Goal: Task Accomplishment & Management: Use online tool/utility

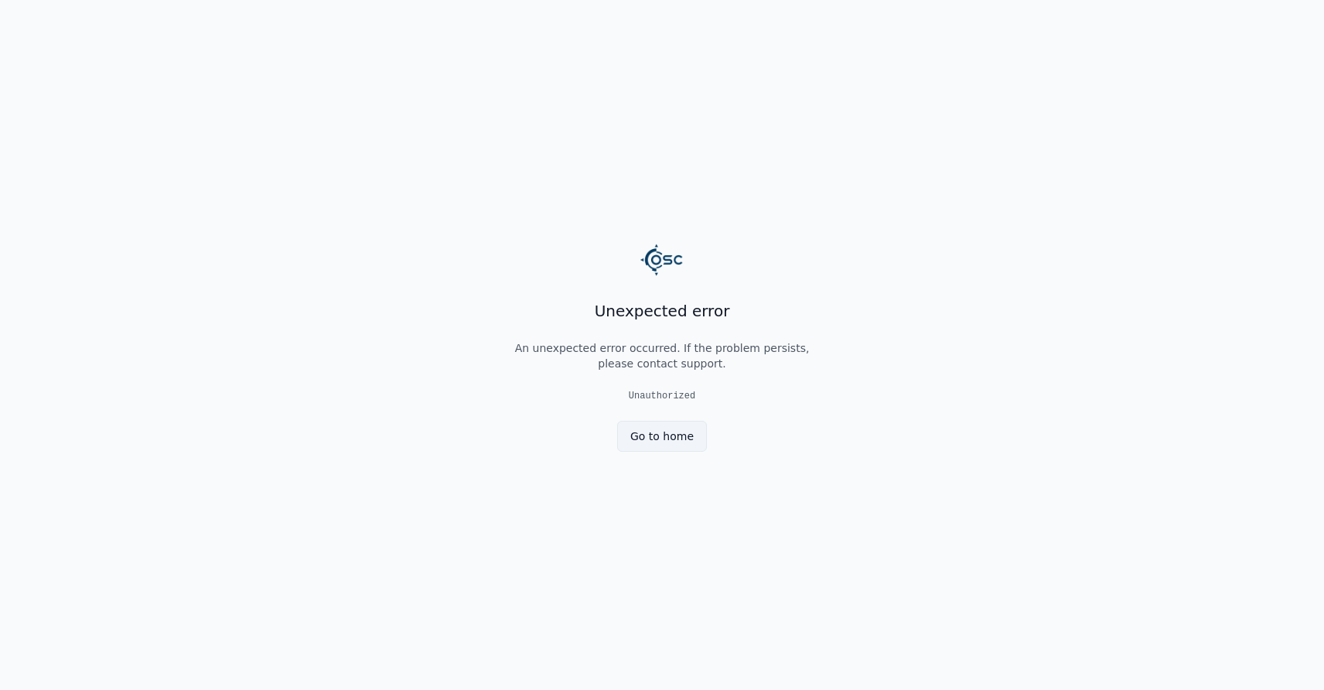
click at [677, 445] on link "Go to home" at bounding box center [662, 436] width 90 height 31
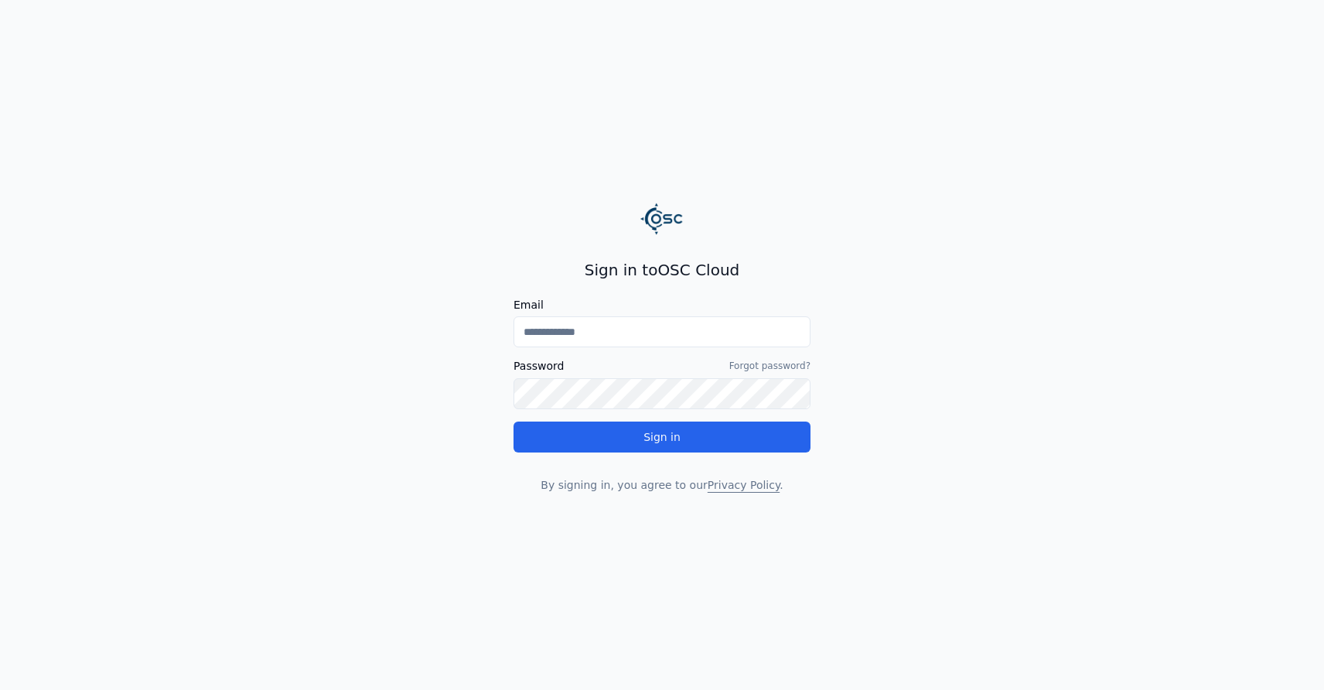
click at [602, 326] on input "Email" at bounding box center [661, 331] width 297 height 31
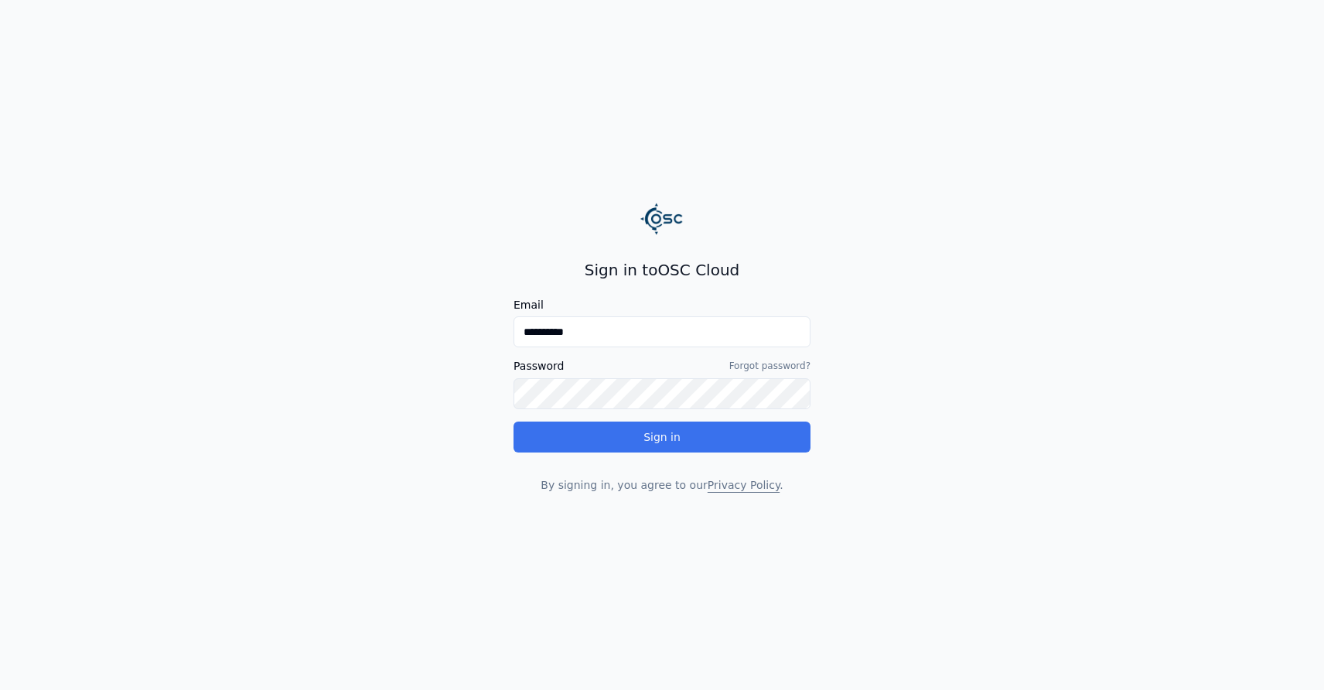
click at [647, 432] on button "Sign in" at bounding box center [661, 436] width 297 height 31
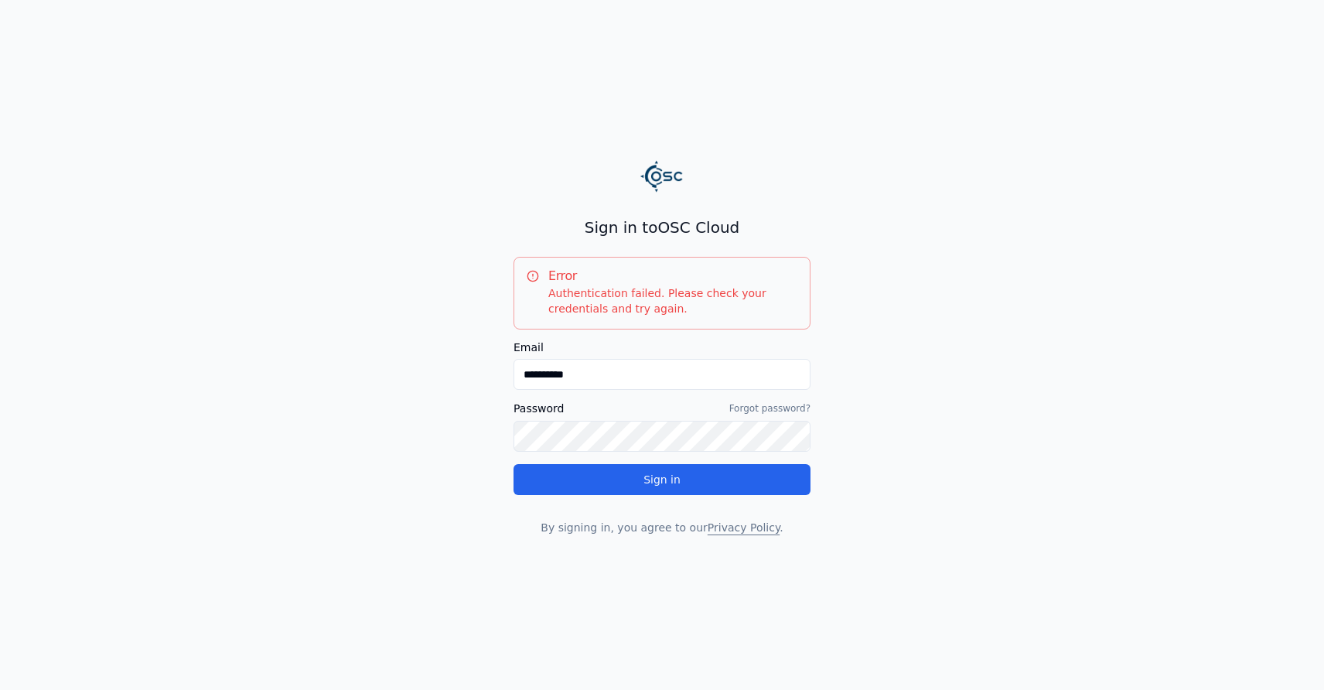
click at [513, 464] on button "Sign in" at bounding box center [661, 479] width 297 height 31
click at [696, 483] on button "Sign in" at bounding box center [661, 479] width 297 height 31
click at [586, 377] on input "**********" at bounding box center [661, 374] width 297 height 31
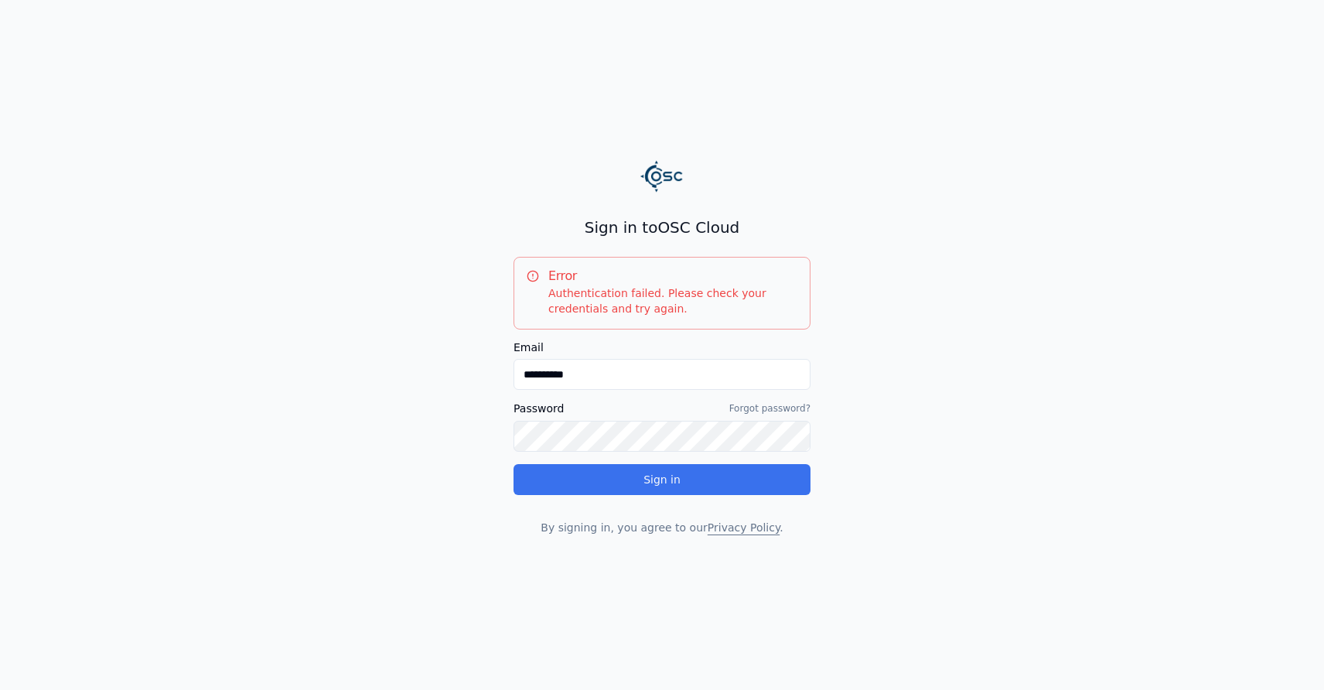
paste input "**********"
type input "**********"
click at [664, 479] on button "Sign in" at bounding box center [661, 479] width 297 height 31
click at [667, 484] on button "Sign in" at bounding box center [661, 479] width 297 height 31
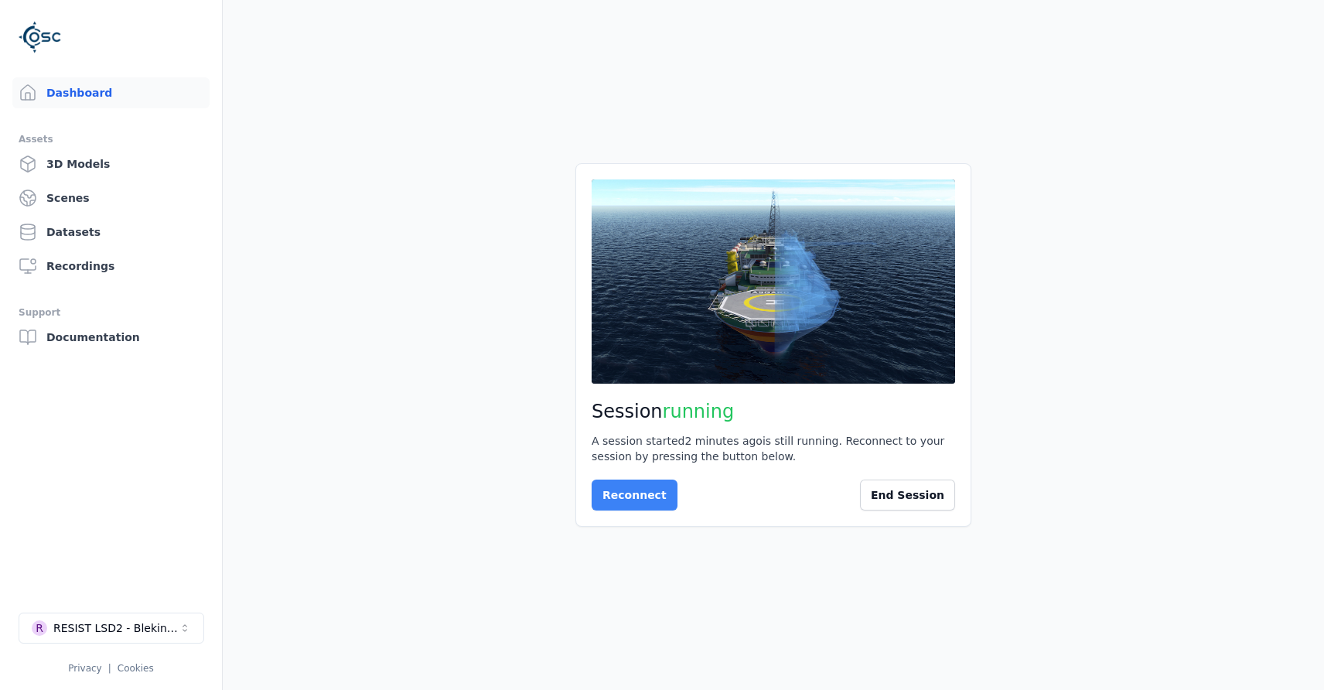
click at [634, 503] on button "Reconnect" at bounding box center [635, 494] width 86 height 31
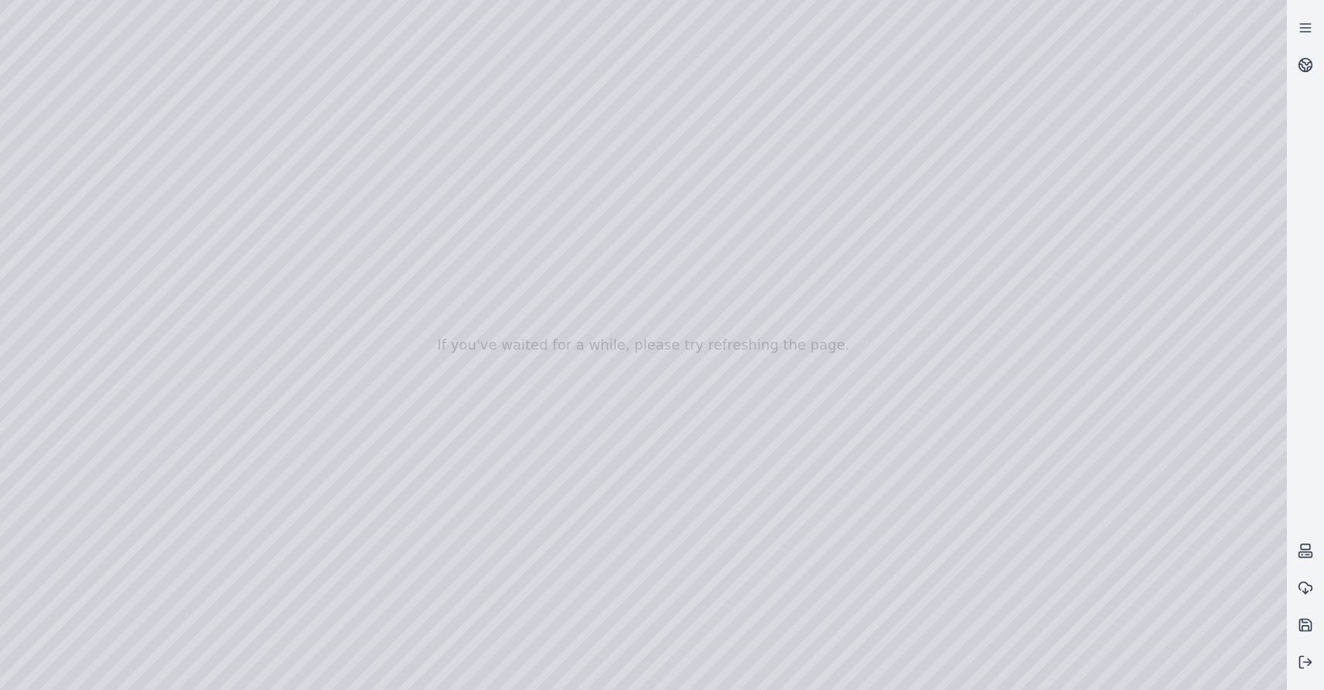
drag, startPoint x: 933, startPoint y: 510, endPoint x: 940, endPoint y: 562, distance: 53.0
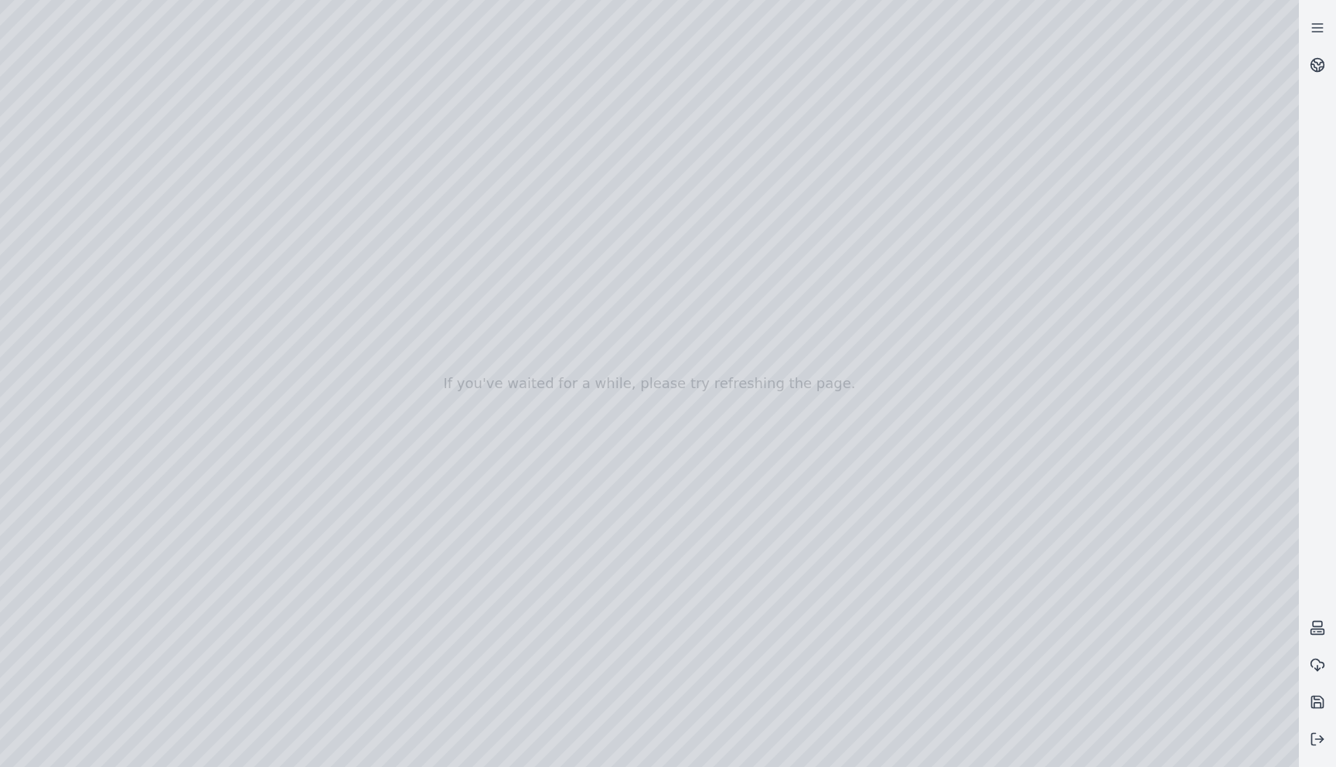
drag, startPoint x: 634, startPoint y: 493, endPoint x: 541, endPoint y: 305, distance: 208.9
click at [541, 305] on div at bounding box center [649, 383] width 1299 height 767
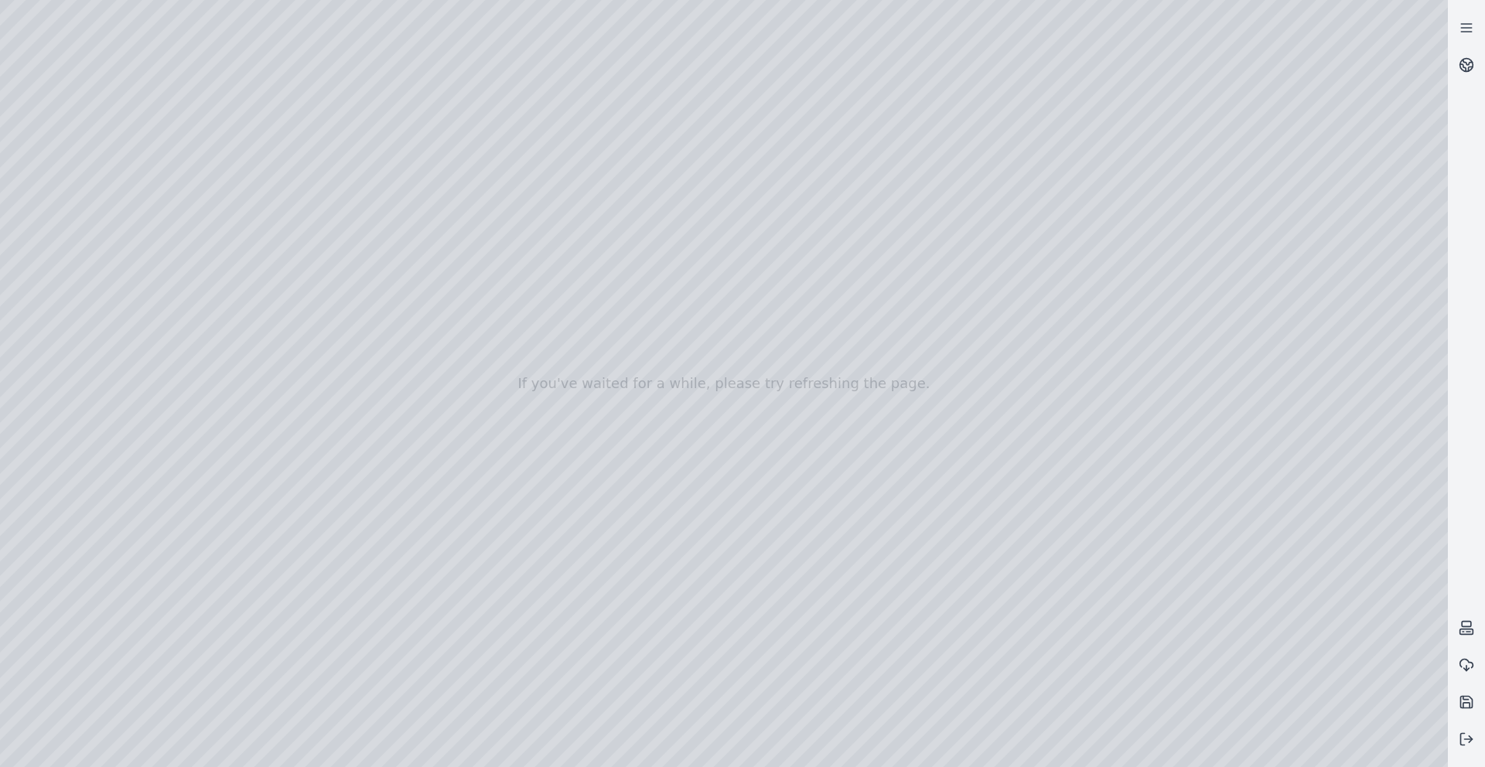
drag, startPoint x: 641, startPoint y: 510, endPoint x: 680, endPoint y: 395, distance: 120.8
click at [680, 395] on div at bounding box center [724, 383] width 1448 height 767
click at [68, 200] on div at bounding box center [724, 383] width 1448 height 767
click at [72, 222] on div at bounding box center [724, 383] width 1448 height 767
click at [312, 299] on div at bounding box center [724, 383] width 1448 height 767
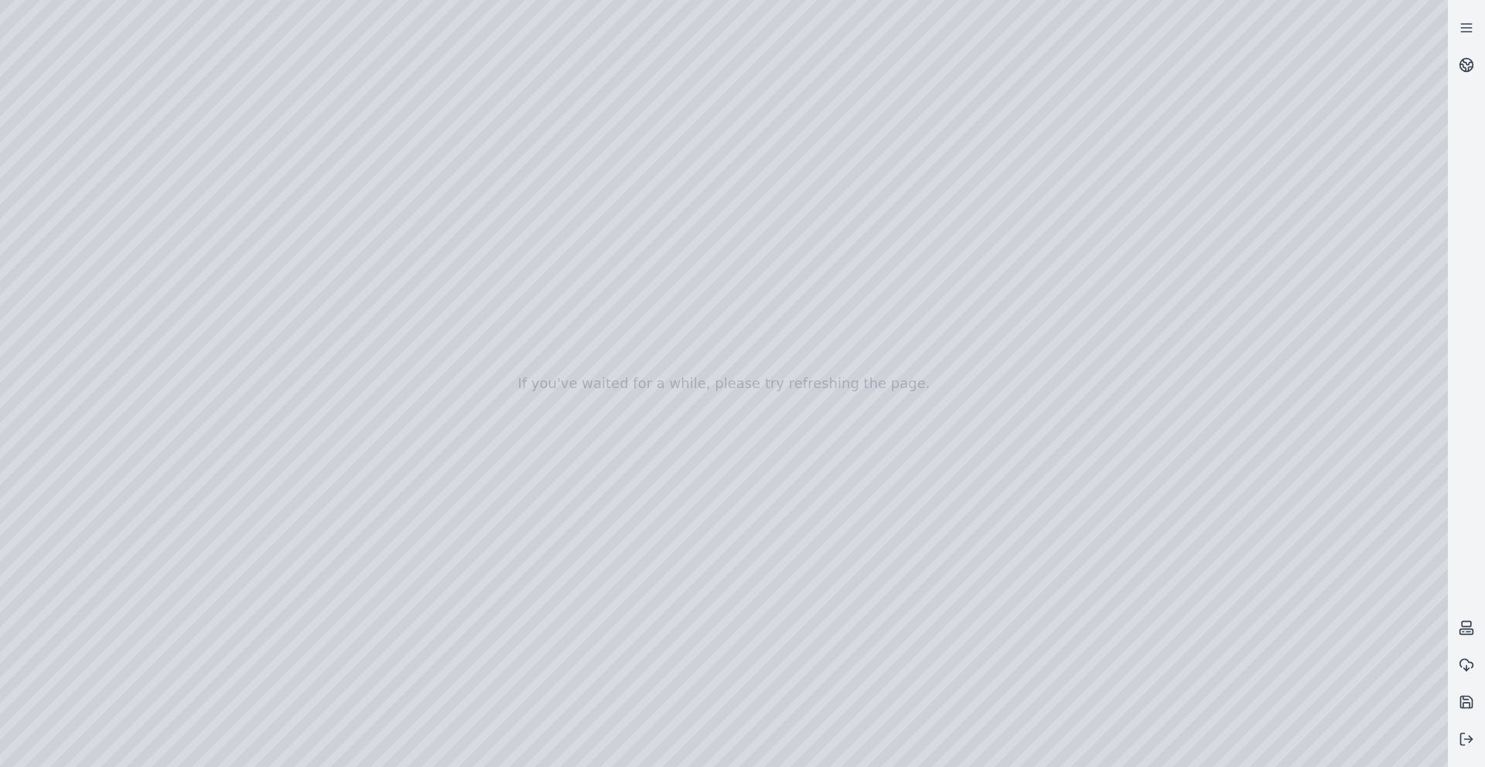
drag, startPoint x: 175, startPoint y: 112, endPoint x: 206, endPoint y: 127, distance: 34.9
click at [206, 127] on div at bounding box center [724, 383] width 1448 height 767
click at [148, 49] on div at bounding box center [724, 383] width 1448 height 767
click at [183, 382] on div at bounding box center [724, 383] width 1448 height 767
click at [148, 56] on div at bounding box center [724, 383] width 1448 height 767
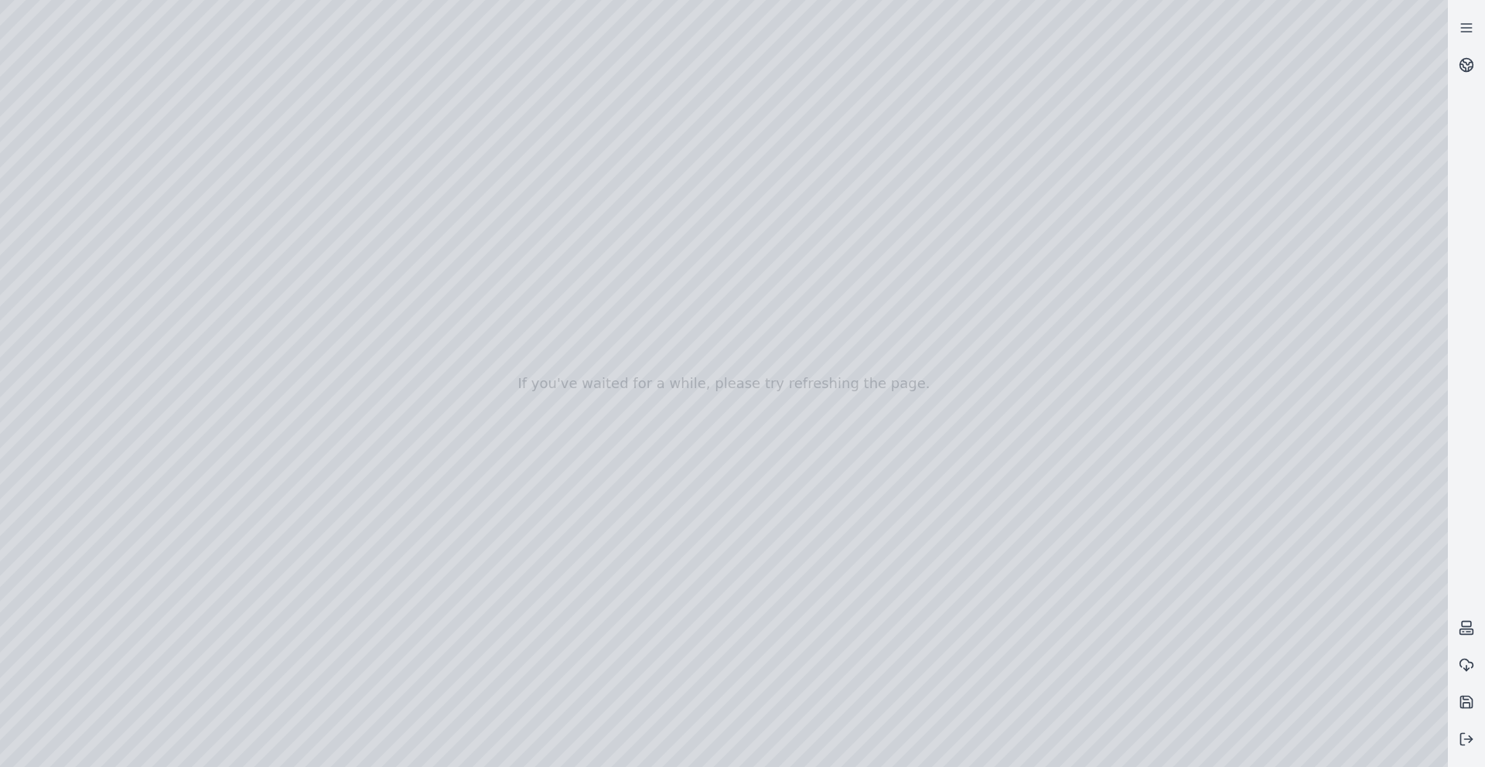
click at [259, 385] on div at bounding box center [724, 383] width 1448 height 767
click at [316, 108] on div at bounding box center [724, 383] width 1448 height 767
drag, startPoint x: 238, startPoint y: 115, endPoint x: 1373, endPoint y: 496, distance: 1197.5
click at [1323, 496] on div at bounding box center [724, 383] width 1448 height 767
click at [800, 689] on div at bounding box center [724, 383] width 1448 height 767
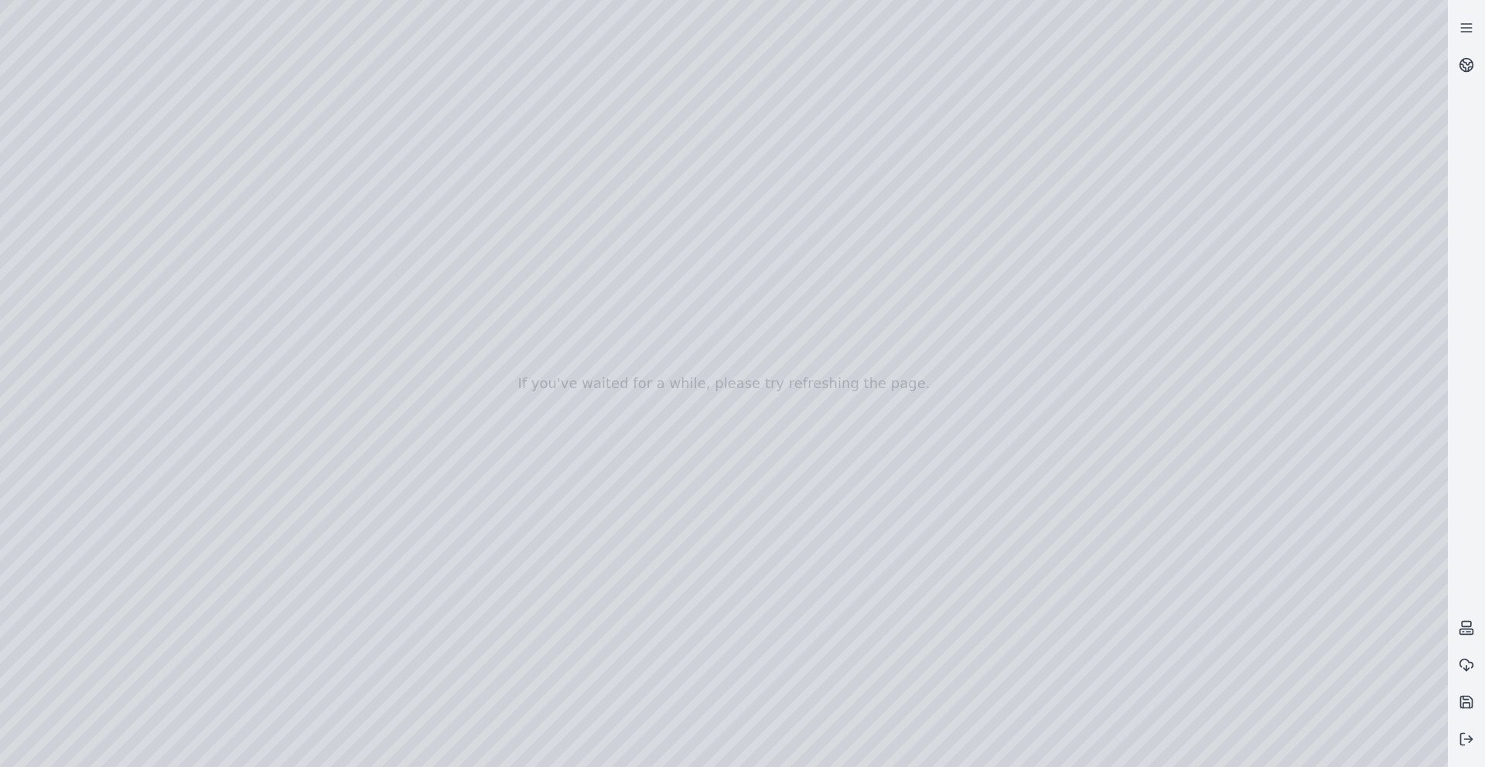
click at [150, 56] on div at bounding box center [724, 383] width 1448 height 767
click at [262, 113] on div at bounding box center [724, 383] width 1448 height 767
click at [147, 54] on div at bounding box center [724, 383] width 1448 height 767
click at [172, 113] on div at bounding box center [724, 383] width 1448 height 767
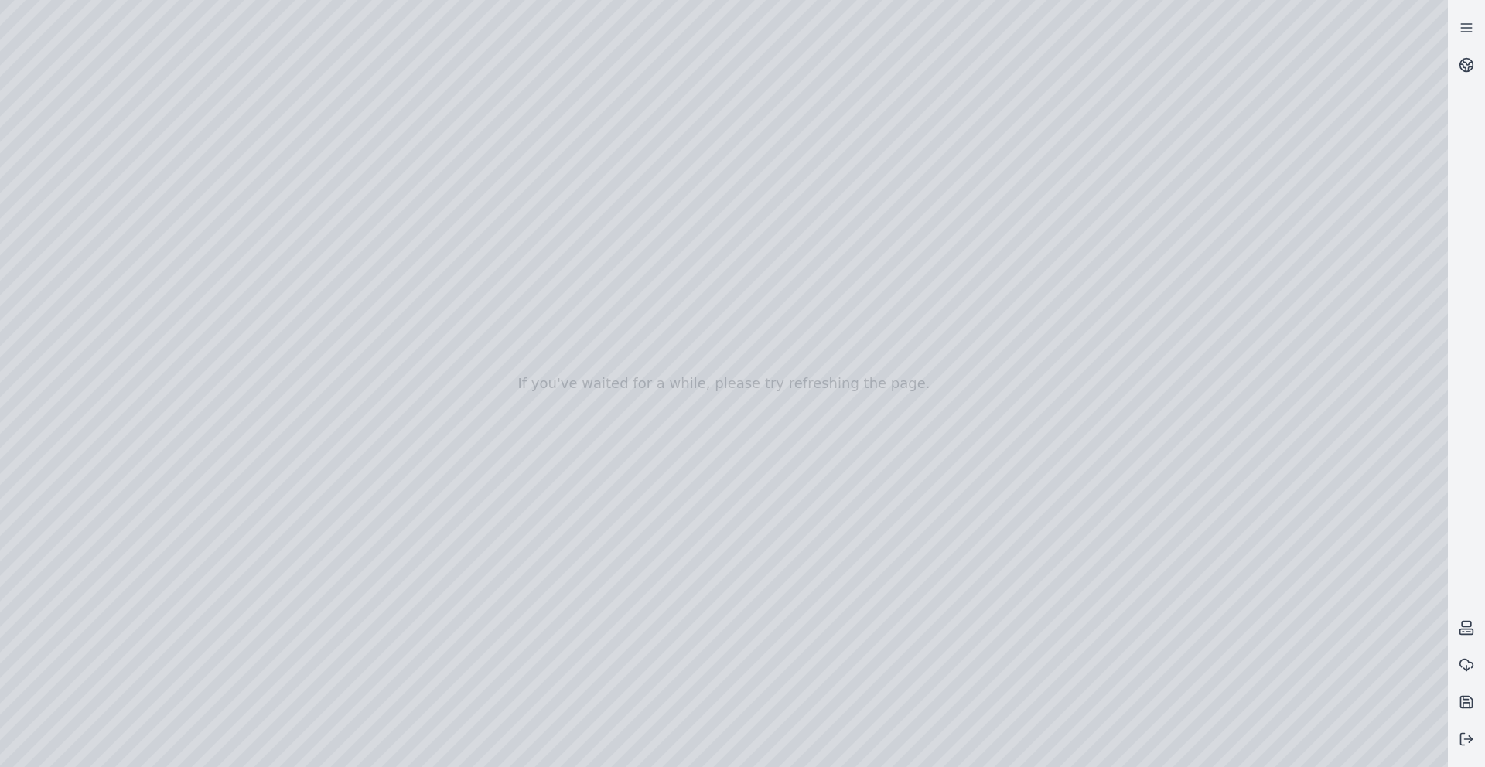
click at [172, 113] on div at bounding box center [724, 383] width 1448 height 767
click at [148, 43] on div at bounding box center [724, 383] width 1448 height 767
click at [154, 48] on div at bounding box center [724, 383] width 1448 height 767
click at [183, 299] on div at bounding box center [724, 383] width 1448 height 767
click at [142, 43] on div at bounding box center [724, 383] width 1448 height 767
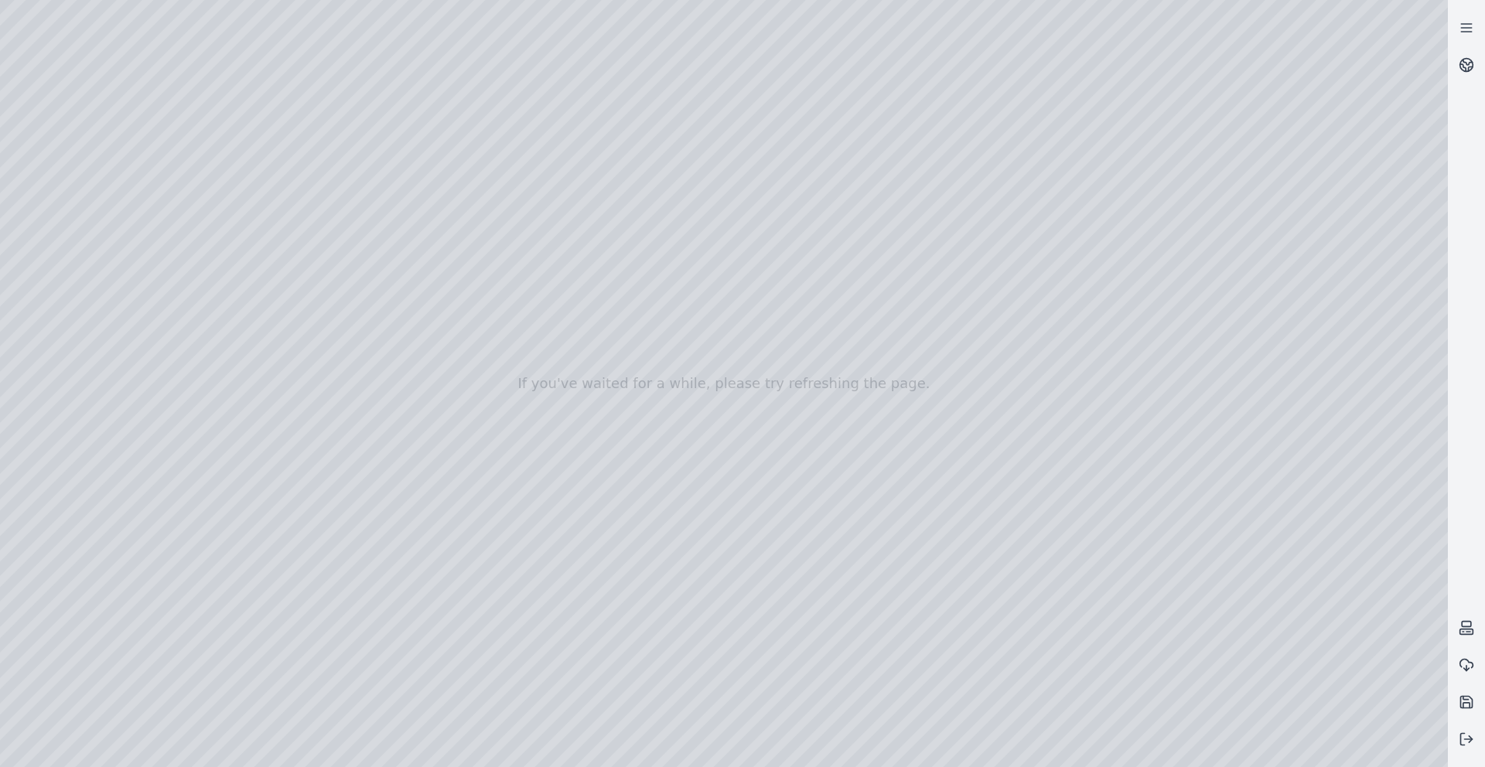
click at [183, 195] on div at bounding box center [724, 383] width 1448 height 767
click at [146, 53] on div at bounding box center [724, 383] width 1448 height 767
click at [236, 203] on div at bounding box center [724, 383] width 1448 height 767
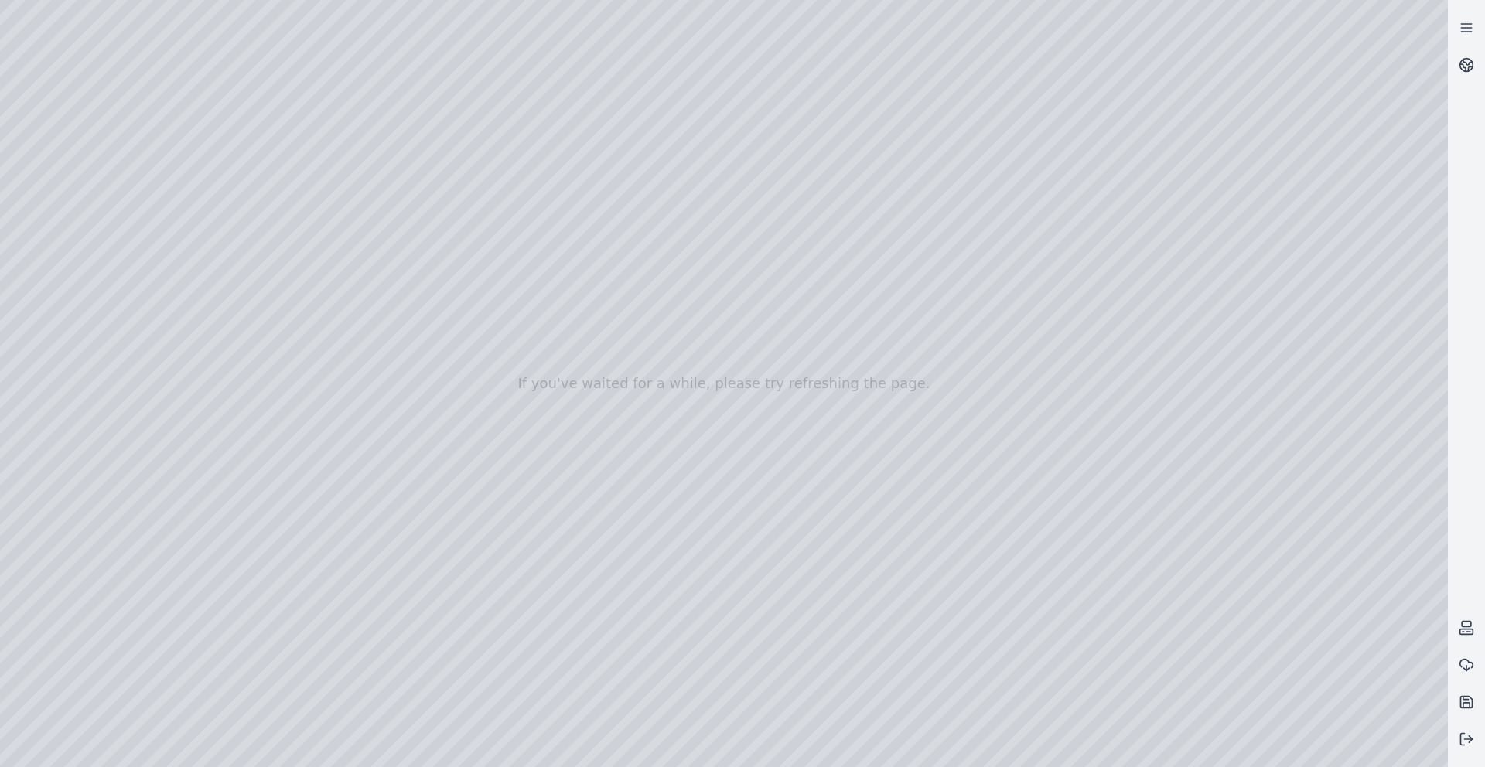
click at [136, 44] on div at bounding box center [724, 383] width 1448 height 767
click at [344, 210] on div at bounding box center [724, 383] width 1448 height 767
drag, startPoint x: 169, startPoint y: 117, endPoint x: 917, endPoint y: 561, distance: 870.3
click at [917, 561] on div at bounding box center [724, 383] width 1448 height 767
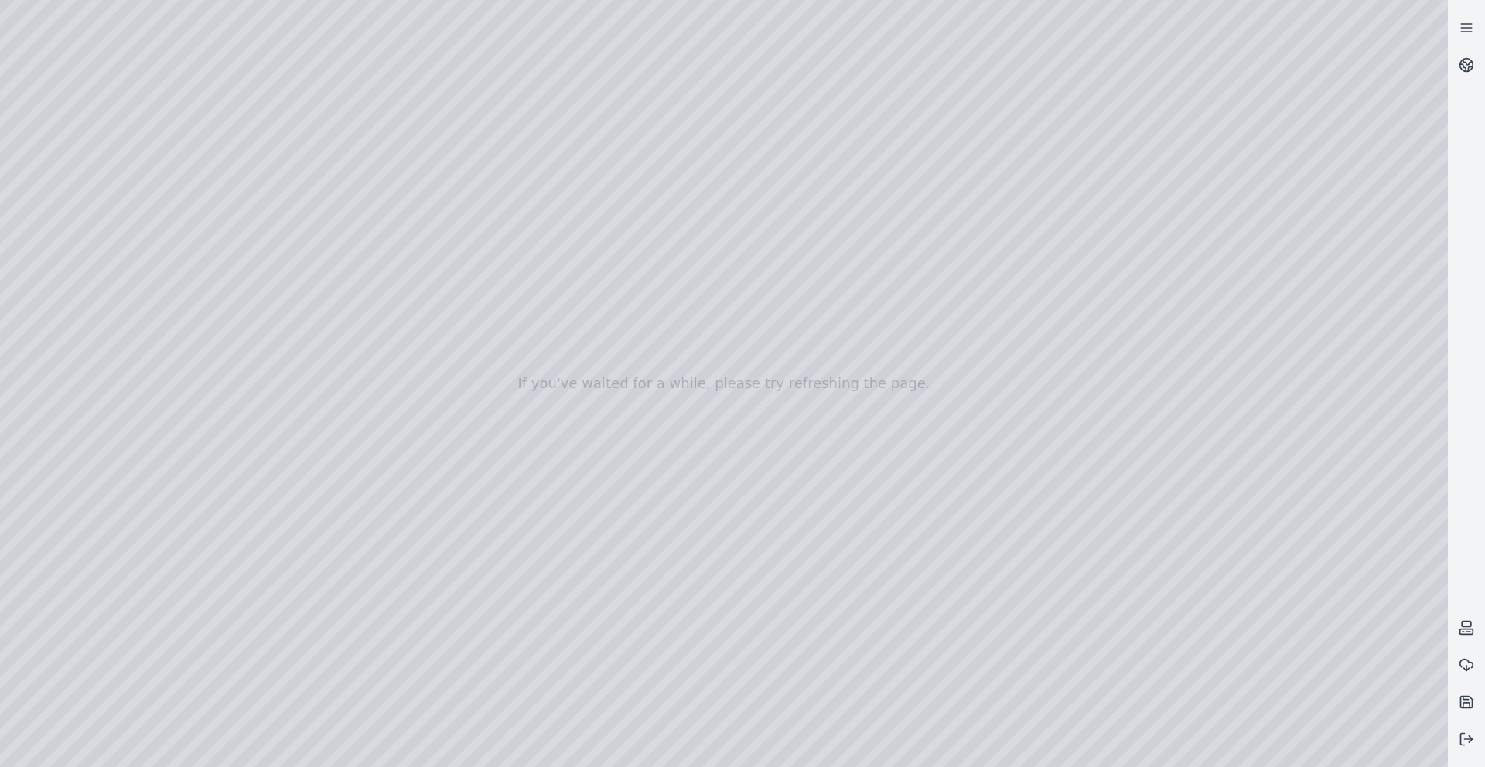
click at [933, 566] on div at bounding box center [724, 383] width 1448 height 767
click at [725, 689] on div at bounding box center [724, 383] width 1448 height 767
drag, startPoint x: 177, startPoint y: 121, endPoint x: 801, endPoint y: 603, distance: 788.4
click at [801, 603] on div at bounding box center [724, 383] width 1448 height 767
click at [858, 613] on div at bounding box center [724, 383] width 1448 height 767
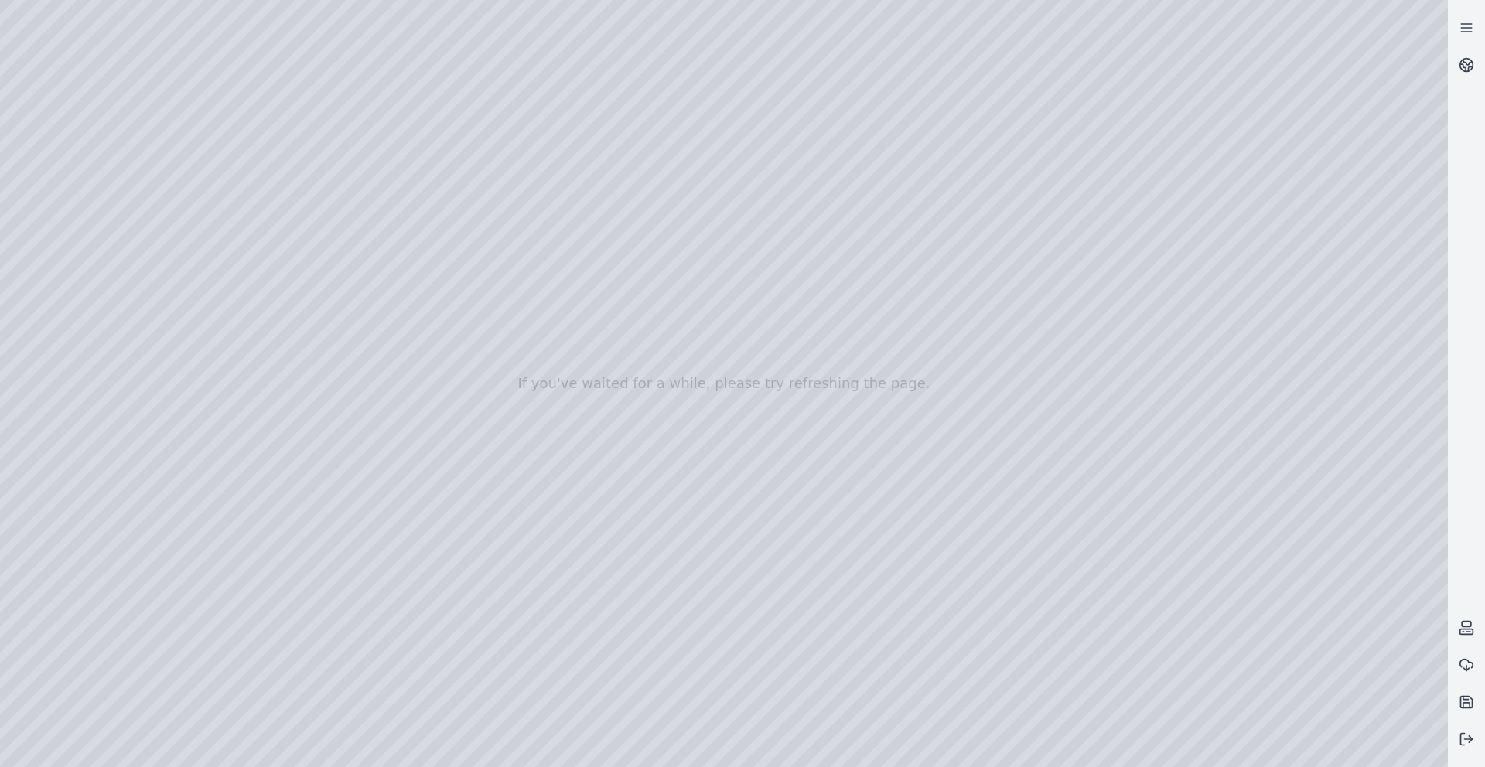
click at [859, 612] on div at bounding box center [724, 383] width 1448 height 767
click at [1046, 606] on div at bounding box center [724, 383] width 1448 height 767
click at [694, 689] on div at bounding box center [724, 383] width 1448 height 767
click at [60, 455] on div at bounding box center [724, 383] width 1448 height 767
click at [75, 317] on div at bounding box center [724, 383] width 1448 height 767
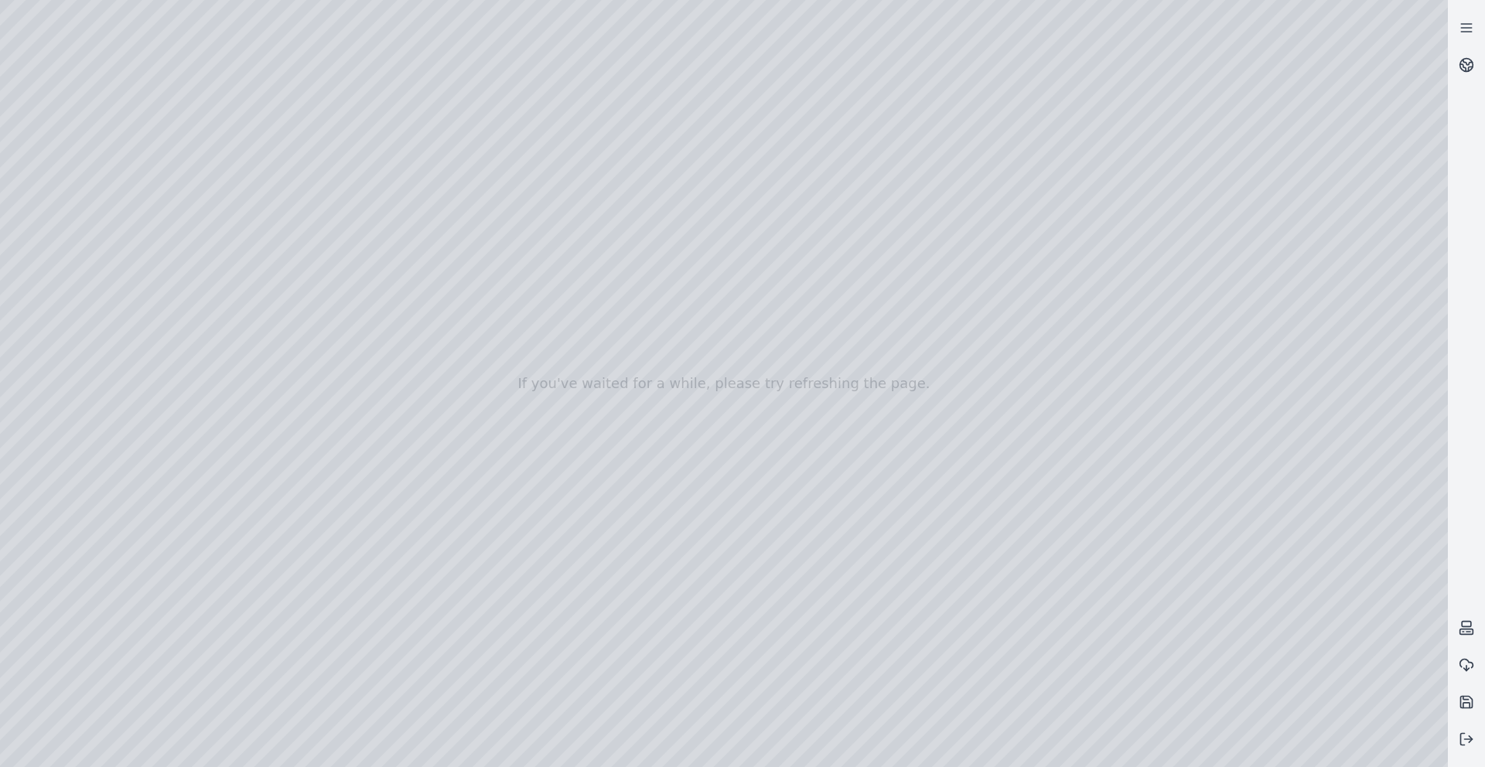
drag, startPoint x: 176, startPoint y: 441, endPoint x: 252, endPoint y: 449, distance: 77.0
click at [252, 449] on div at bounding box center [724, 383] width 1448 height 767
click at [333, 689] on div at bounding box center [724, 383] width 1448 height 767
click at [529, 663] on div at bounding box center [724, 383] width 1448 height 767
click at [661, 689] on div at bounding box center [724, 383] width 1448 height 767
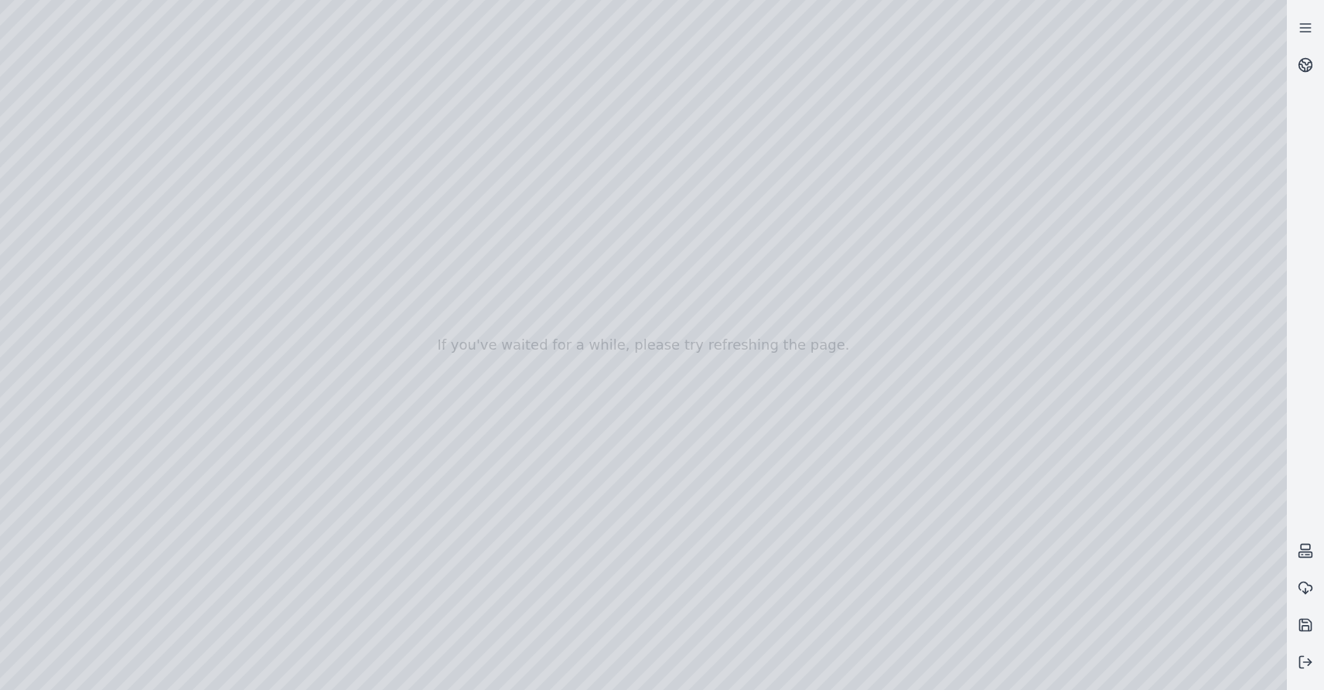
click at [587, 274] on div at bounding box center [643, 345] width 1287 height 690
click at [1140, 186] on div at bounding box center [643, 345] width 1287 height 690
click at [777, 439] on div at bounding box center [643, 345] width 1287 height 690
drag, startPoint x: 239, startPoint y: 448, endPoint x: 734, endPoint y: 401, distance: 497.2
click at [734, 401] on div at bounding box center [643, 345] width 1287 height 690
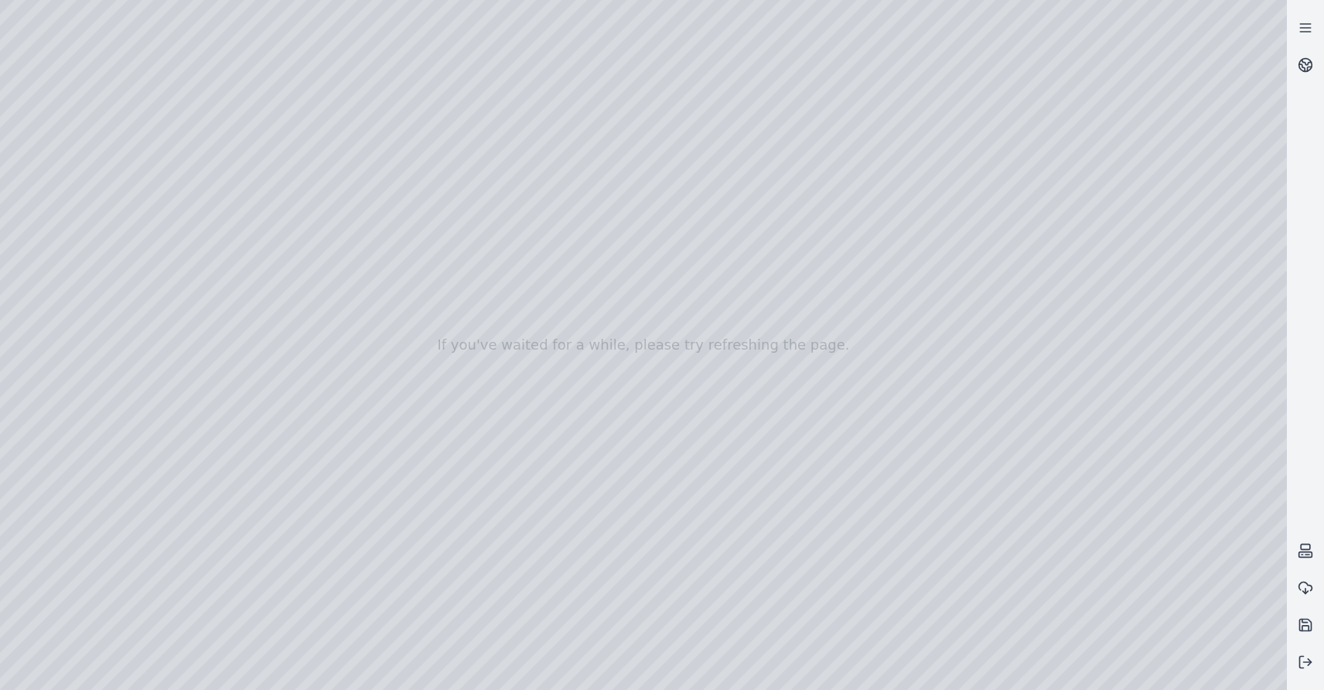
drag, startPoint x: 533, startPoint y: 402, endPoint x: 271, endPoint y: 408, distance: 262.2
drag, startPoint x: 419, startPoint y: 200, endPoint x: 683, endPoint y: 281, distance: 275.9
click at [552, 289] on div at bounding box center [643, 345] width 1287 height 690
drag, startPoint x: 683, startPoint y: 281, endPoint x: 919, endPoint y: 505, distance: 325.5
drag, startPoint x: 651, startPoint y: 237, endPoint x: 670, endPoint y: 600, distance: 363.2
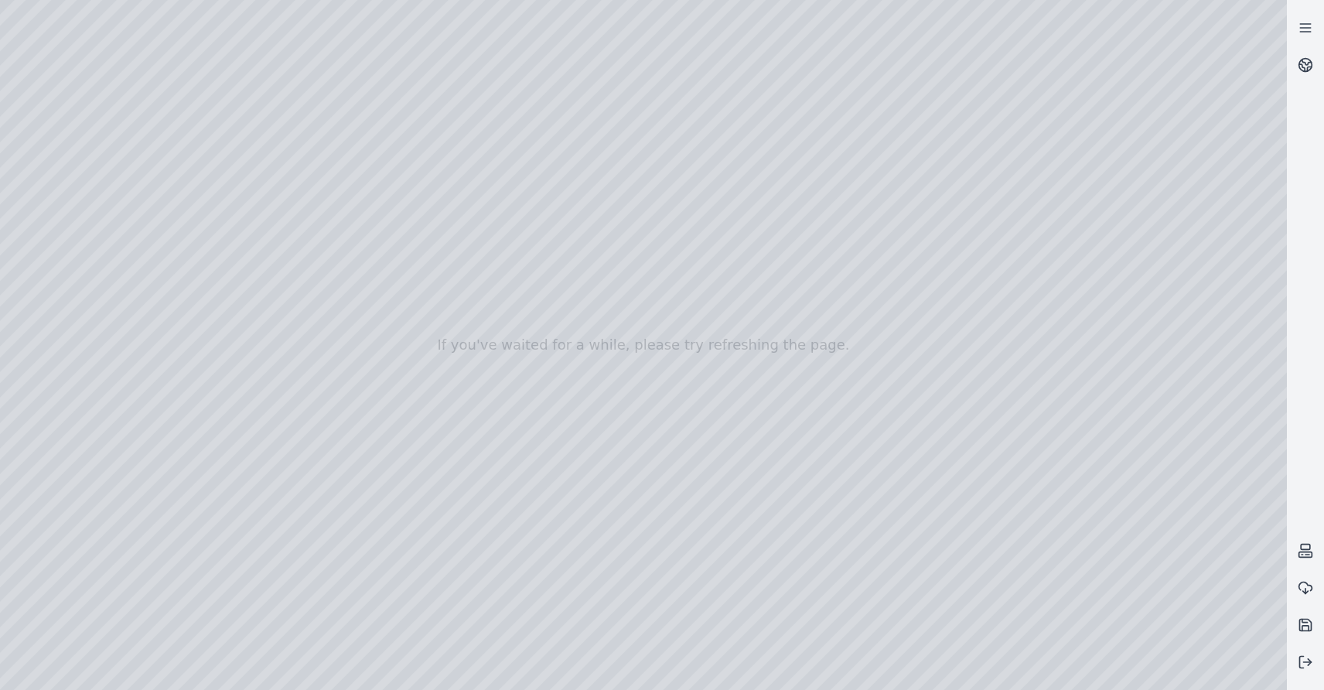
click at [700, 240] on div at bounding box center [643, 345] width 1287 height 690
drag, startPoint x: 753, startPoint y: 236, endPoint x: 612, endPoint y: 513, distance: 311.6
drag, startPoint x: 868, startPoint y: 262, endPoint x: 710, endPoint y: 538, distance: 318.0
drag, startPoint x: 767, startPoint y: 240, endPoint x: 688, endPoint y: 477, distance: 250.2
drag, startPoint x: 825, startPoint y: 244, endPoint x: 517, endPoint y: 312, distance: 315.2
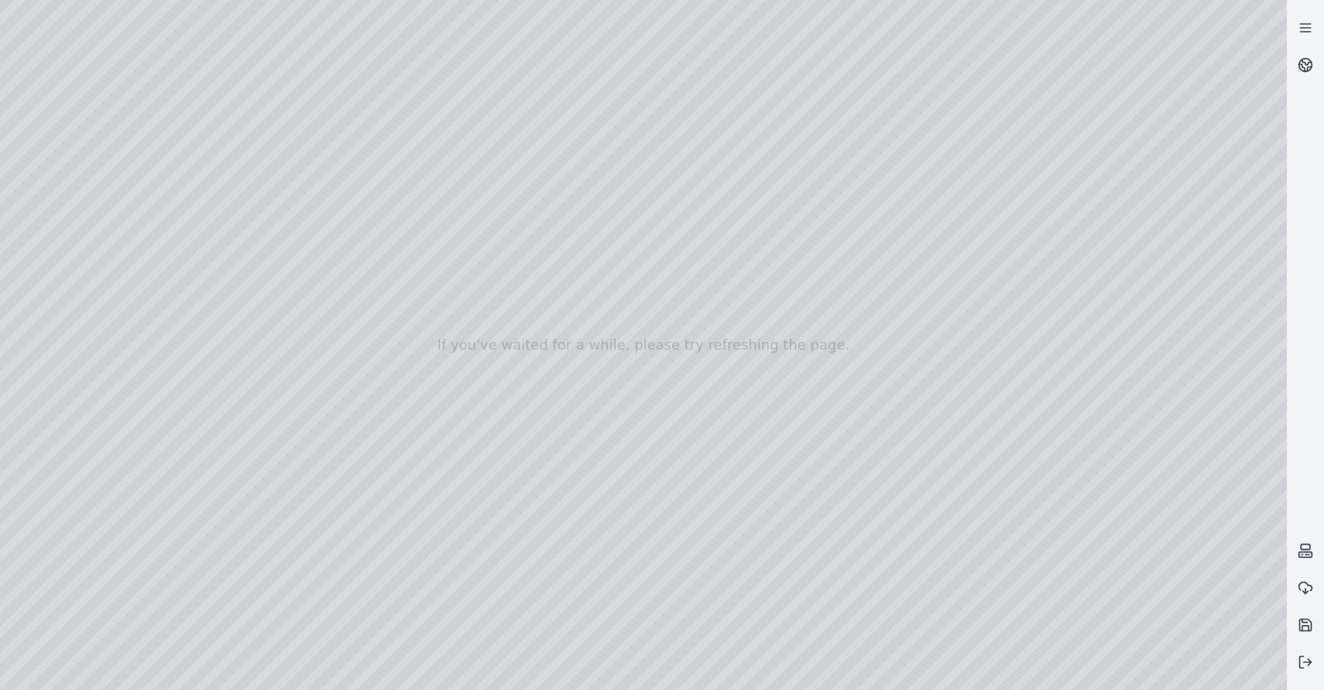
drag, startPoint x: 633, startPoint y: 461, endPoint x: 704, endPoint y: 472, distance: 71.2
drag, startPoint x: 515, startPoint y: 203, endPoint x: 928, endPoint y: 546, distance: 536.6
drag, startPoint x: 383, startPoint y: 221, endPoint x: 749, endPoint y: 565, distance: 502.2
drag, startPoint x: 599, startPoint y: 292, endPoint x: 612, endPoint y: 413, distance: 122.2
click at [74, 270] on div at bounding box center [643, 345] width 1287 height 690
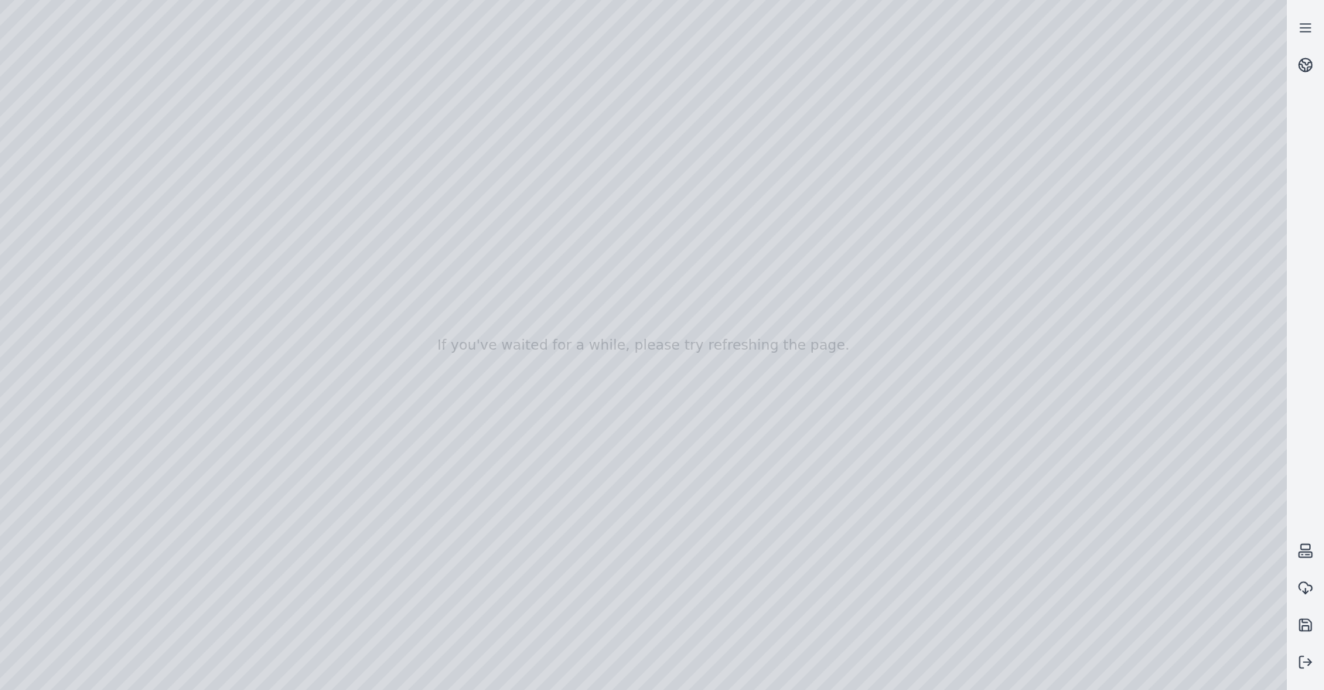
drag, startPoint x: 222, startPoint y: 401, endPoint x: 149, endPoint y: 430, distance: 78.1
click at [146, 404] on div at bounding box center [643, 345] width 1287 height 690
click at [303, 621] on div at bounding box center [643, 345] width 1287 height 690
drag, startPoint x: 1080, startPoint y: 578, endPoint x: 1035, endPoint y: 589, distance: 47.1
drag, startPoint x: 915, startPoint y: 580, endPoint x: 766, endPoint y: 485, distance: 177.0
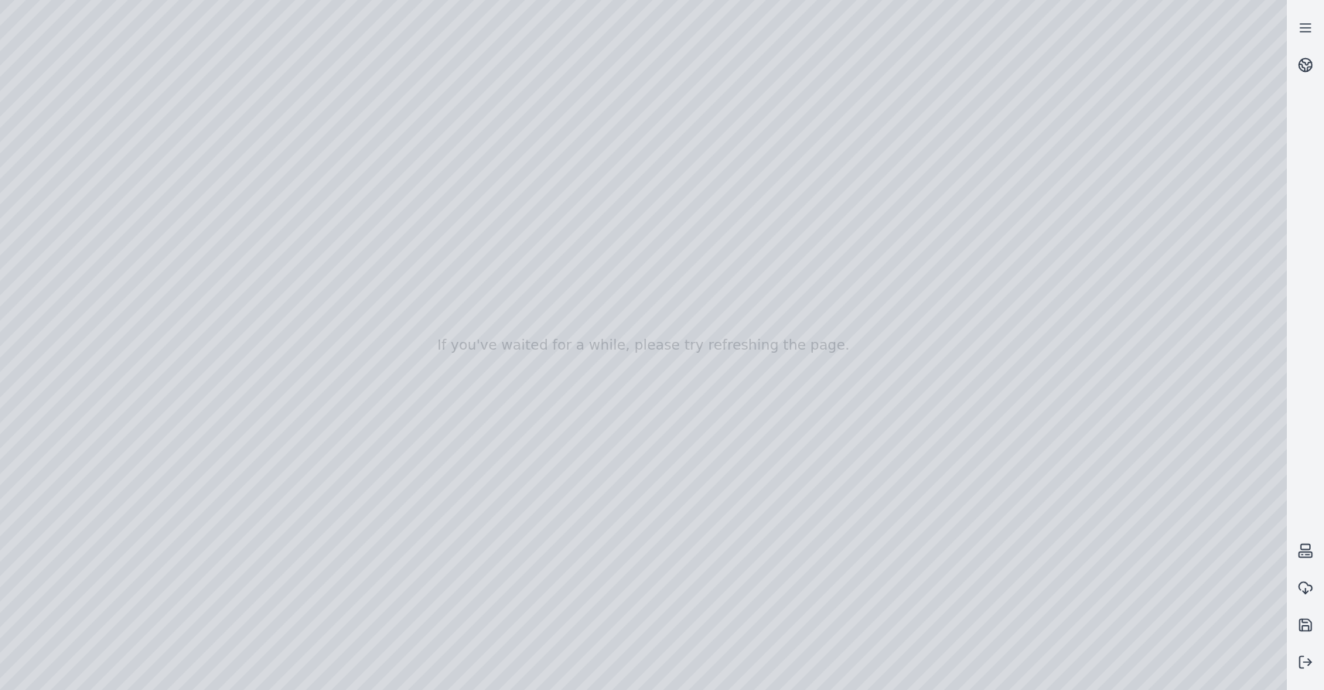
drag, startPoint x: 773, startPoint y: 616, endPoint x: 974, endPoint y: 589, distance: 202.9
drag, startPoint x: 908, startPoint y: 601, endPoint x: 899, endPoint y: 514, distance: 87.0
click at [960, 544] on div at bounding box center [643, 345] width 1287 height 690
drag, startPoint x: 896, startPoint y: 513, endPoint x: 1203, endPoint y: 306, distance: 370.4
